Goal: Check status

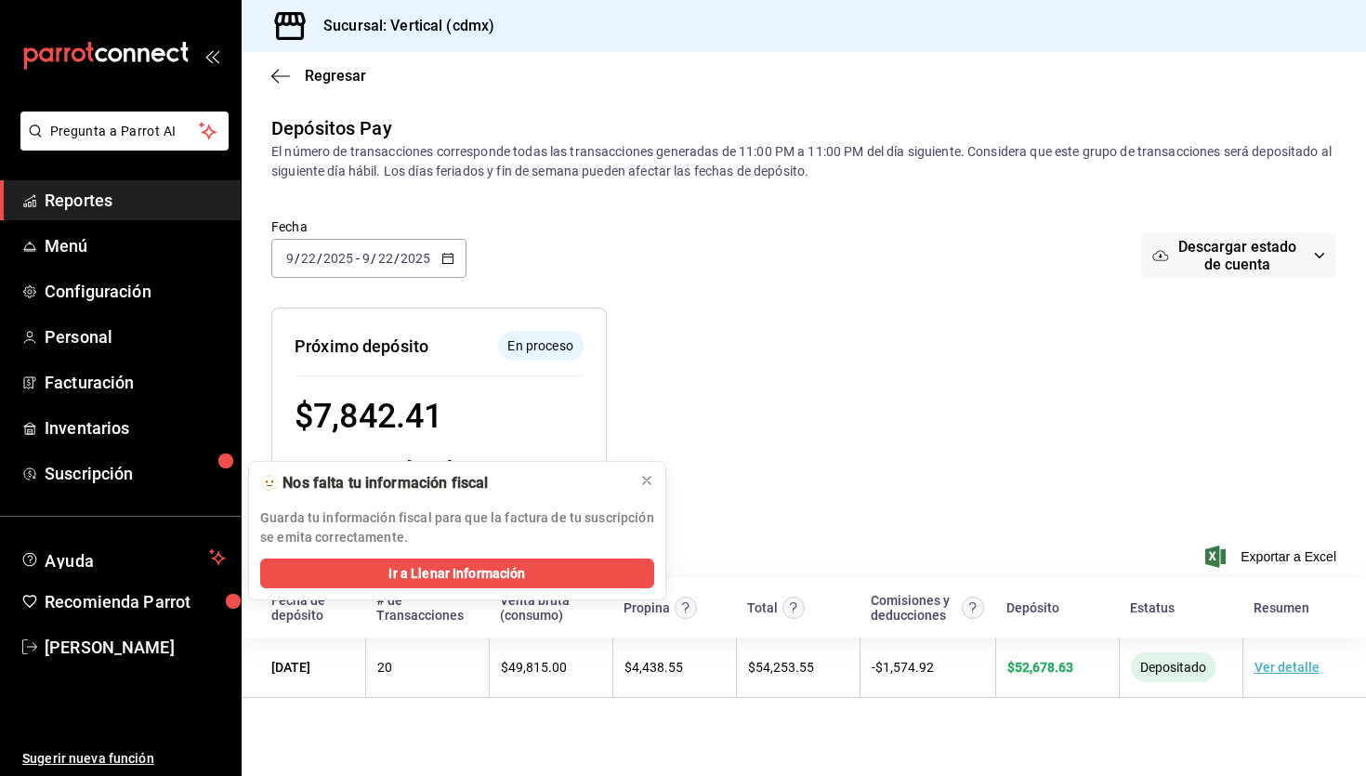
click at [446, 260] on icon "button" at bounding box center [448, 258] width 13 height 13
click at [342, 362] on span "Ayer" at bounding box center [359, 357] width 144 height 20
